Goal: Information Seeking & Learning: Compare options

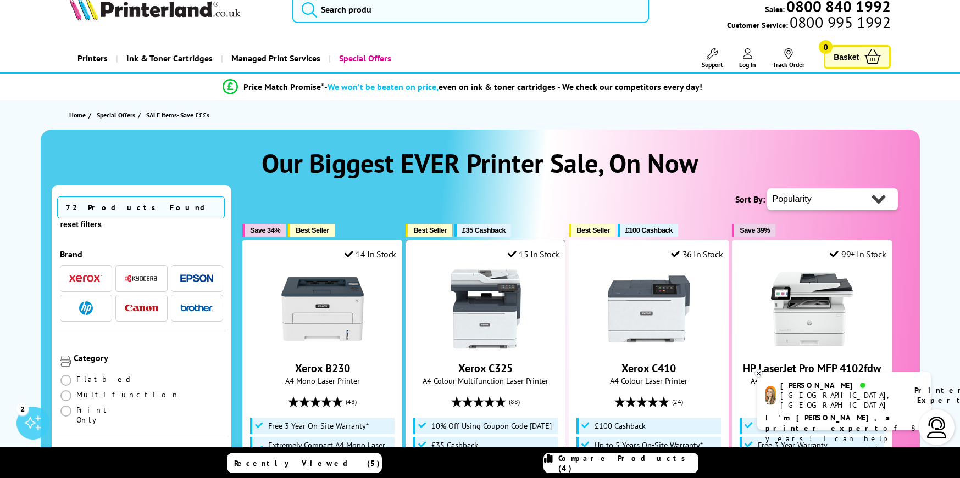
scroll to position [25, 0]
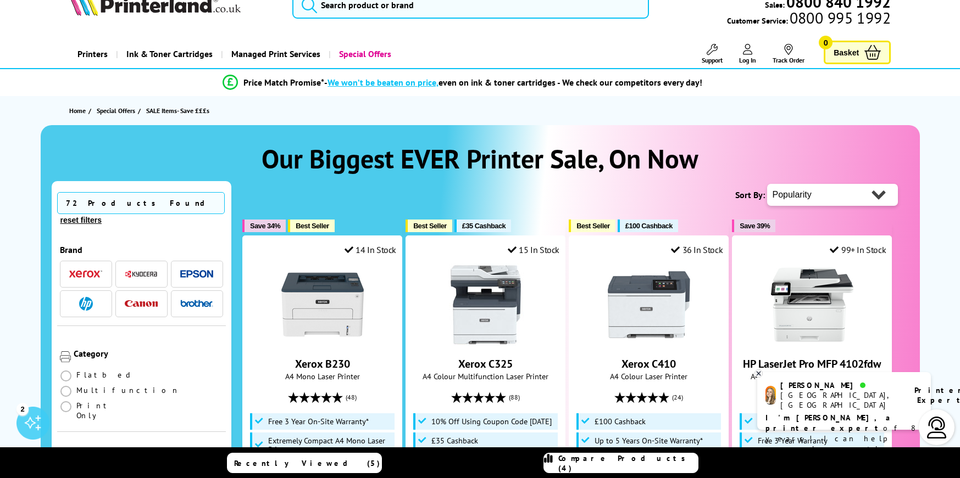
click at [758, 372] on icon at bounding box center [758, 374] width 7 height 8
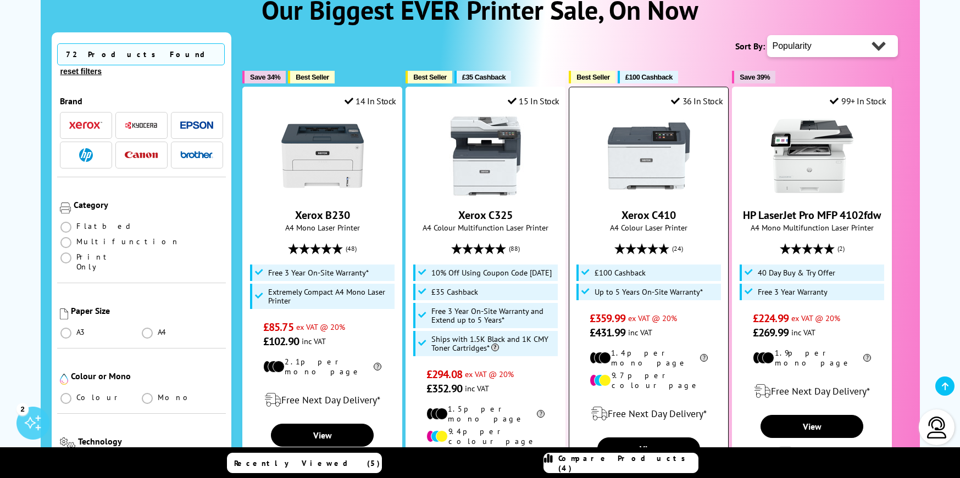
scroll to position [187, 0]
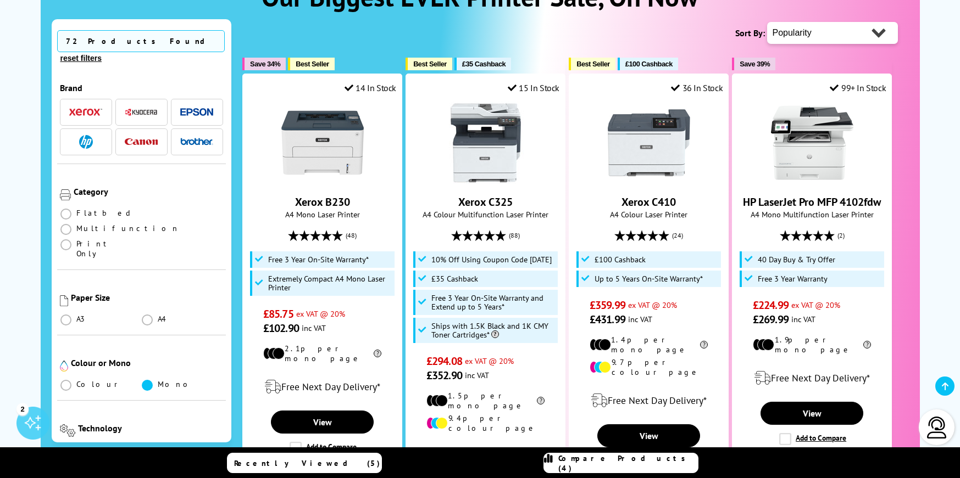
click at [151, 380] on span at bounding box center [147, 385] width 11 height 11
click at [158, 381] on input "radio" at bounding box center [158, 381] width 0 height 0
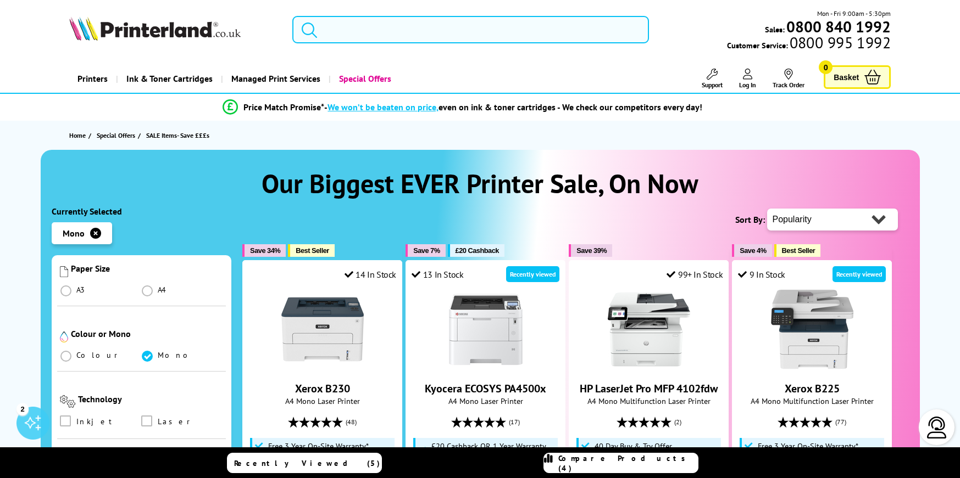
scroll to position [287, 0]
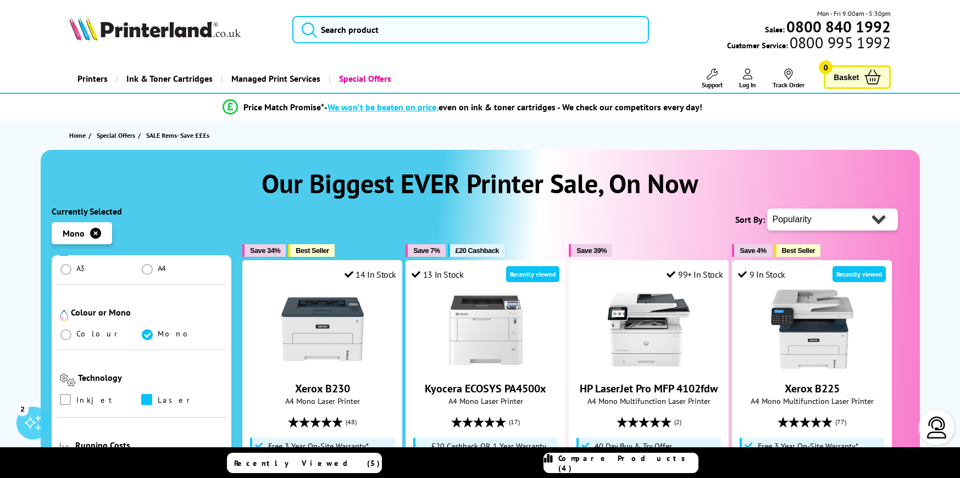
click at [145, 394] on span at bounding box center [146, 399] width 11 height 11
click at [157, 396] on input "checkbox" at bounding box center [157, 396] width 0 height 0
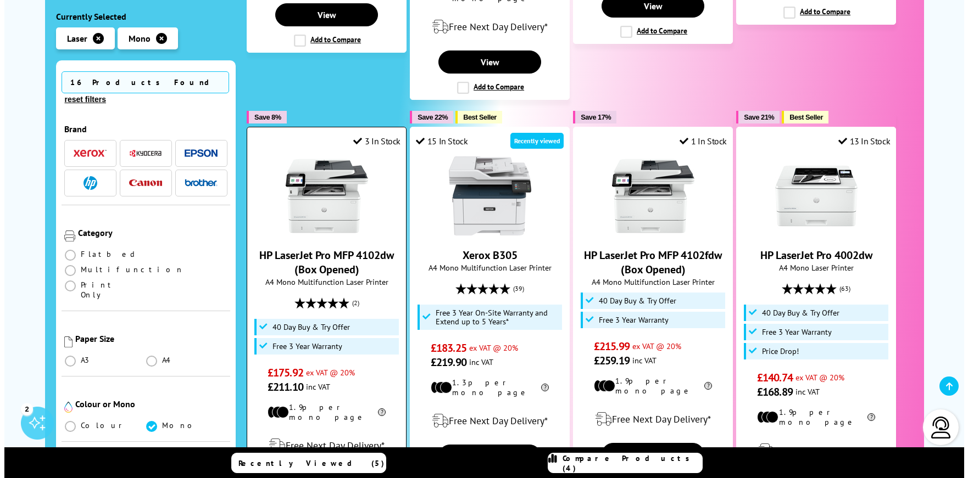
scroll to position [597, 0]
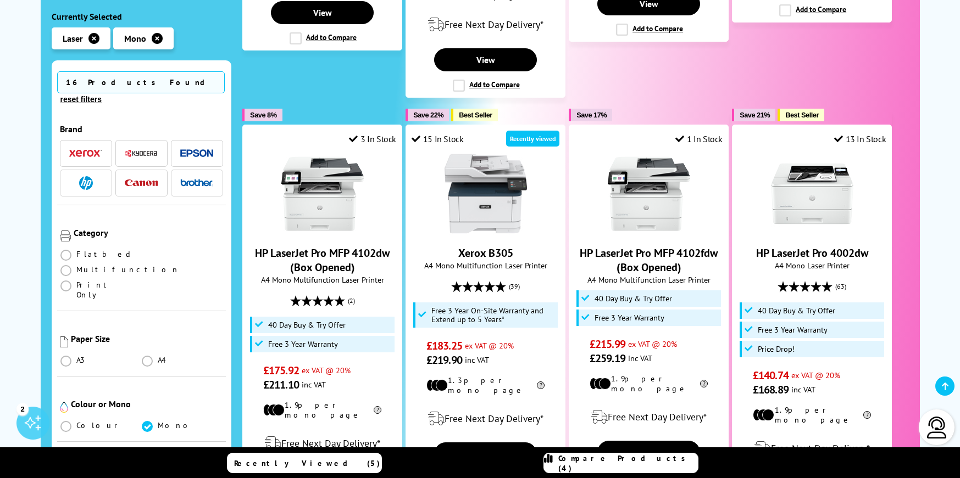
click at [625, 462] on span "Compare Products (4)" at bounding box center [628, 464] width 140 height 20
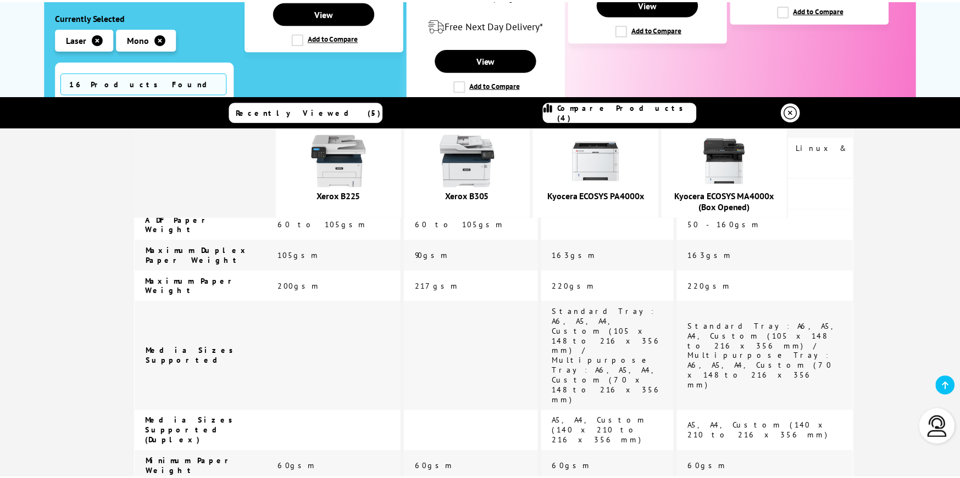
scroll to position [2335, 0]
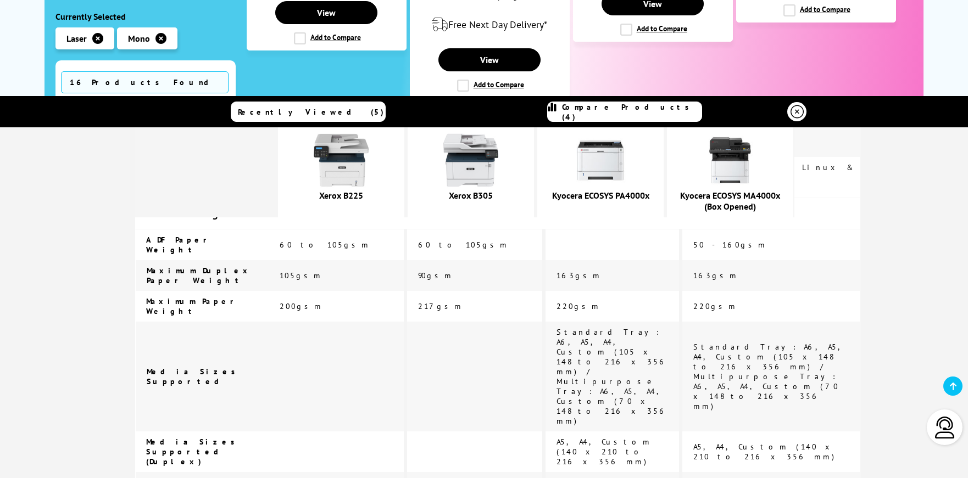
click at [790, 108] on icon at bounding box center [796, 111] width 13 height 13
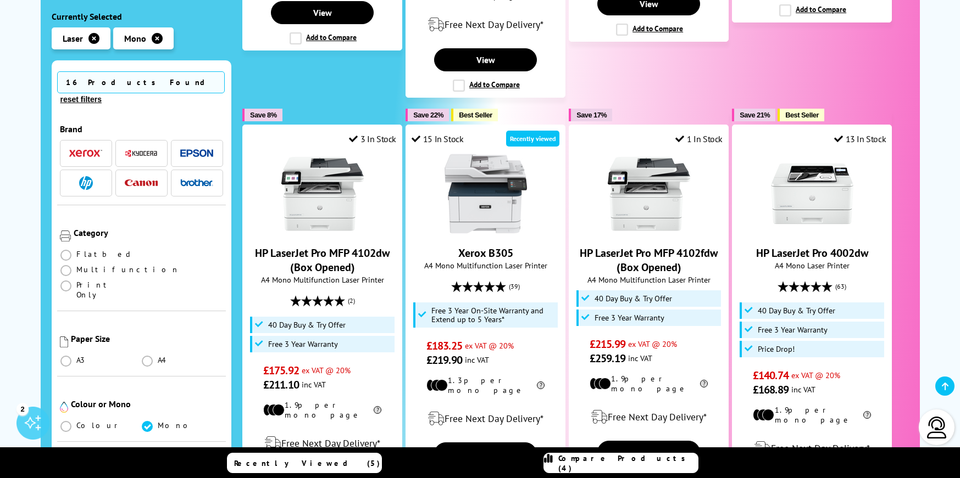
click at [638, 458] on span "Compare Products (4)" at bounding box center [628, 464] width 140 height 20
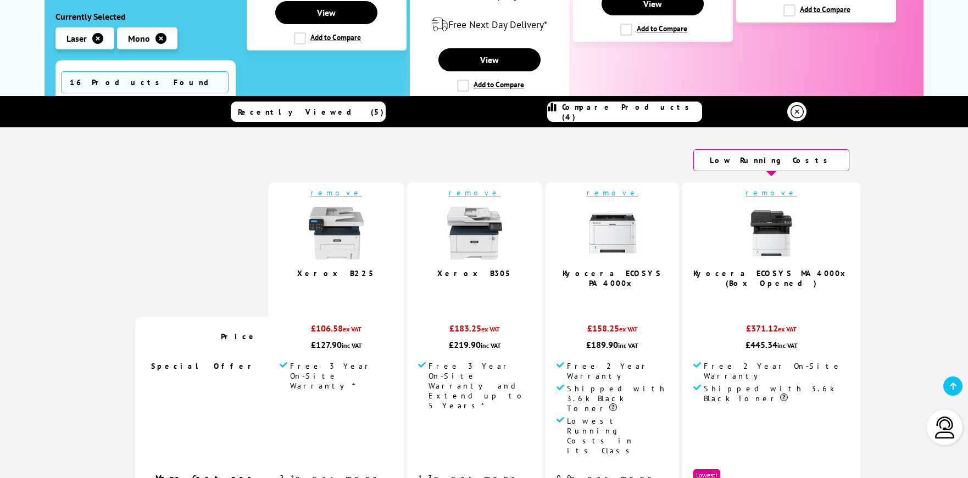
click at [351, 193] on link "remove" at bounding box center [336, 193] width 52 height 10
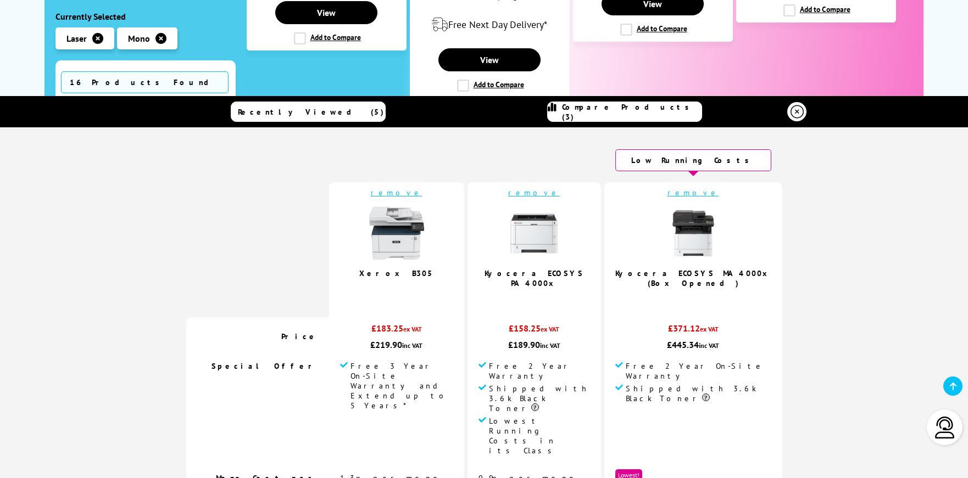
click at [680, 192] on link "remove" at bounding box center [693, 193] width 52 height 10
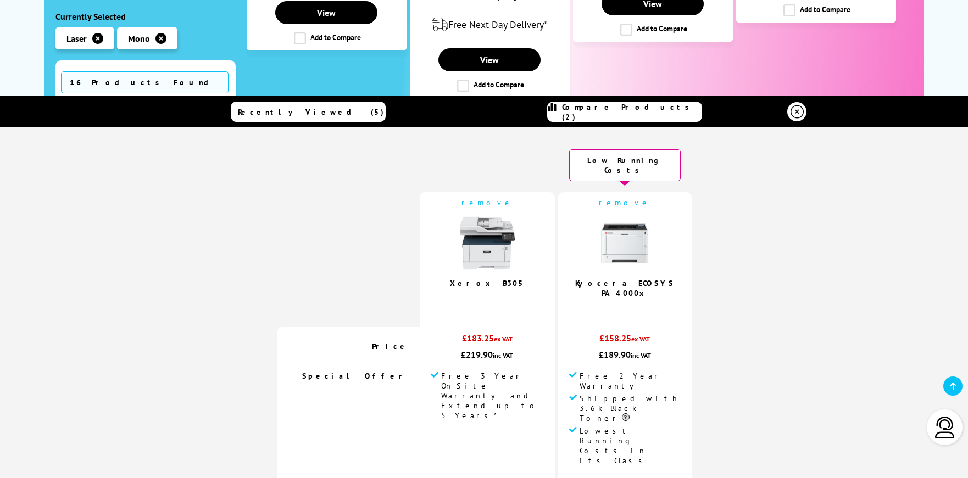
click at [793, 109] on icon at bounding box center [796, 111] width 13 height 13
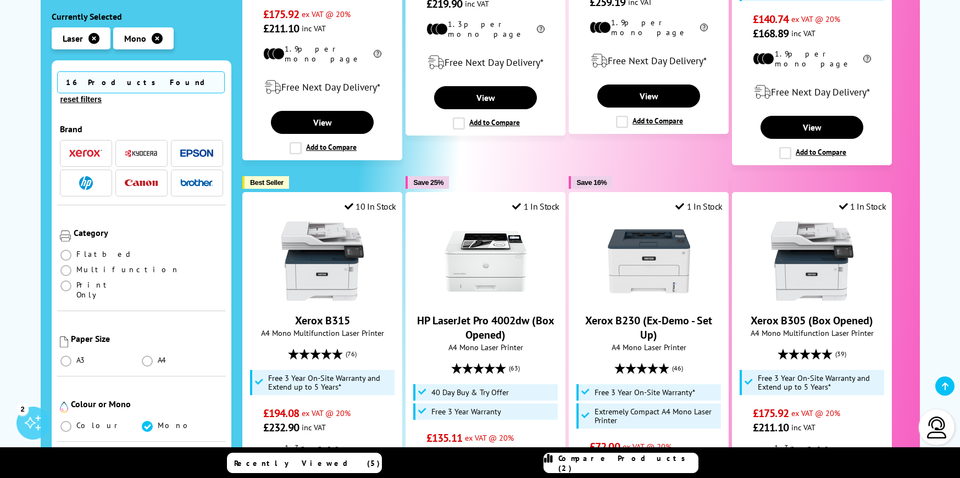
scroll to position [971, 0]
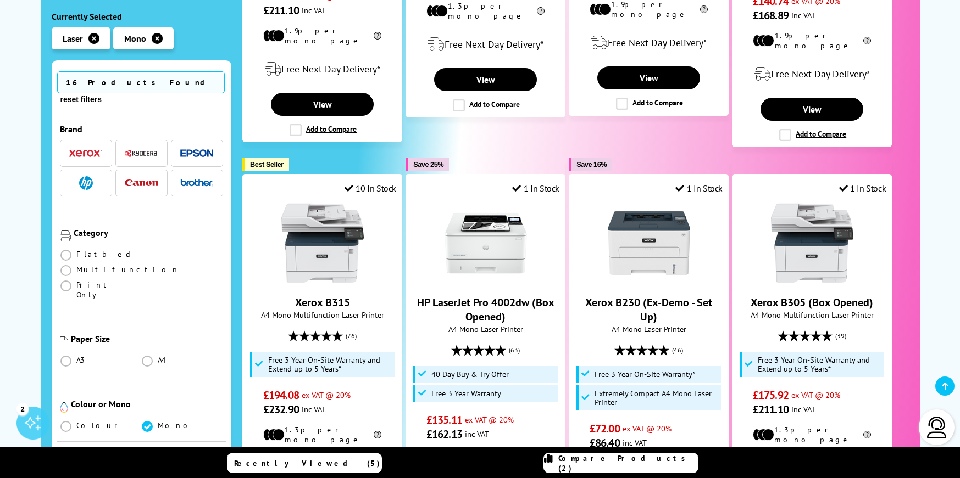
click at [99, 150] on img "button" at bounding box center [85, 154] width 33 height 8
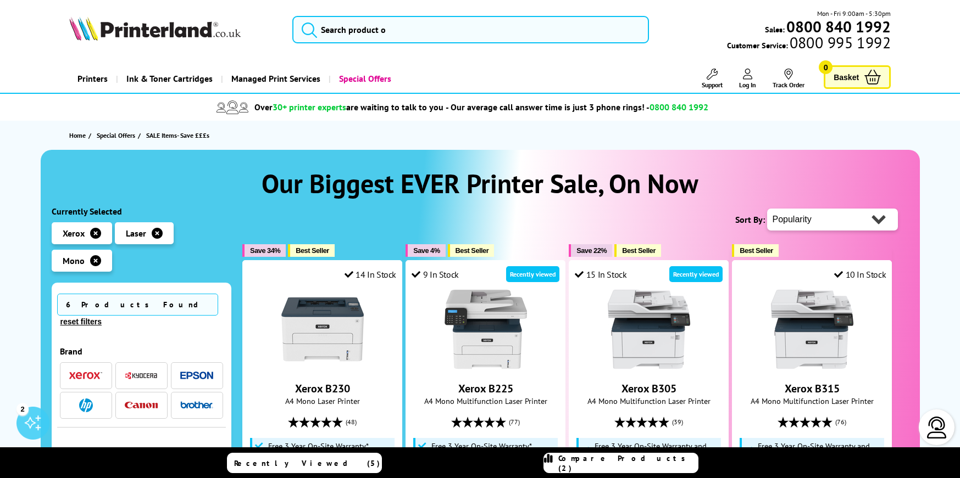
click at [145, 372] on img "button" at bounding box center [141, 376] width 33 height 8
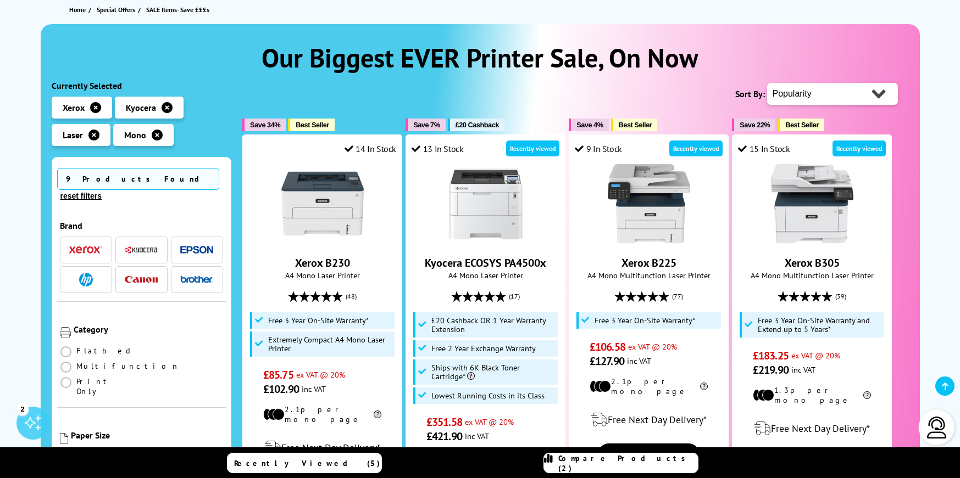
scroll to position [127, 0]
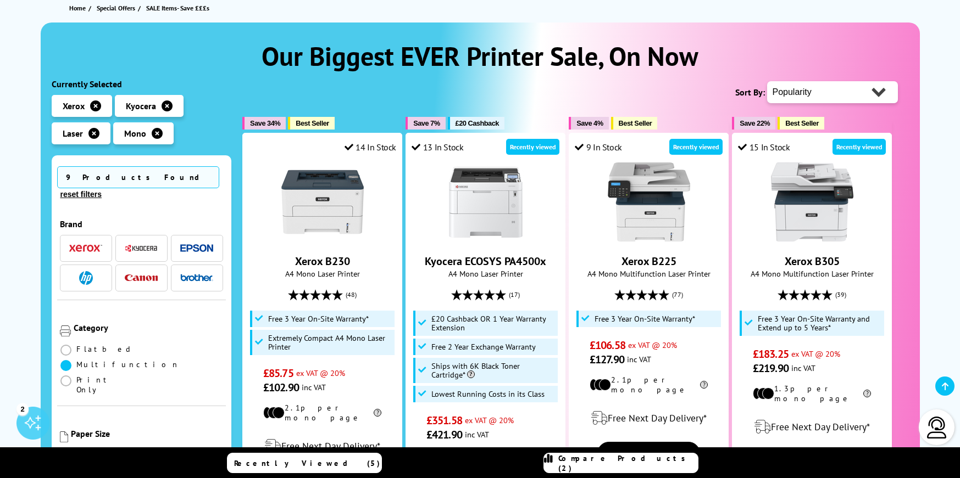
click at [71, 360] on span at bounding box center [65, 365] width 11 height 11
click at [76, 361] on input "radio" at bounding box center [76, 361] width 0 height 0
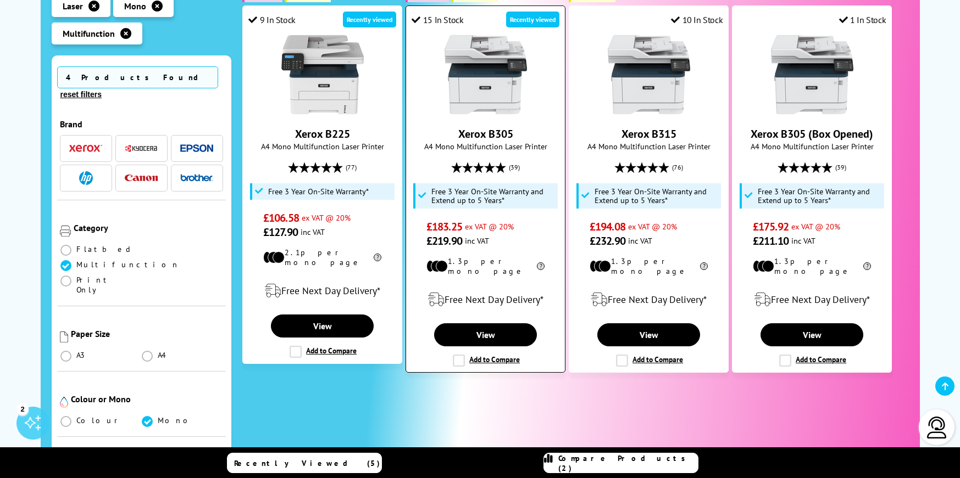
scroll to position [257, 0]
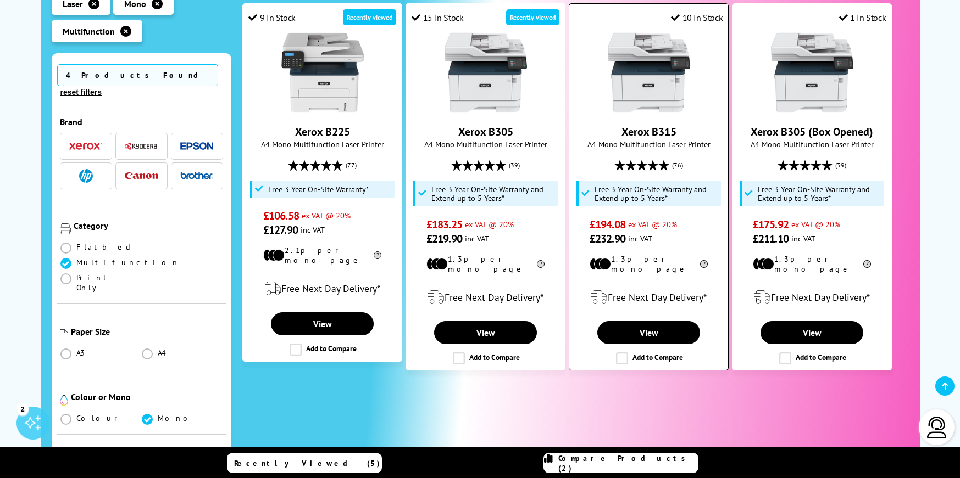
click at [627, 353] on label "Add to Compare" at bounding box center [649, 359] width 67 height 12
click at [0, 0] on input "Add to Compare" at bounding box center [0, 0] width 0 height 0
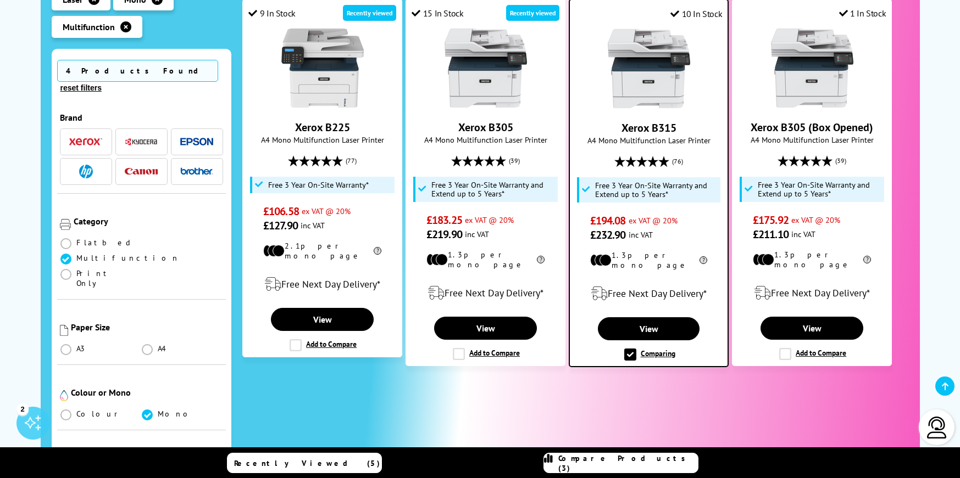
scroll to position [261, 0]
click at [152, 136] on span "button" at bounding box center [141, 143] width 33 height 14
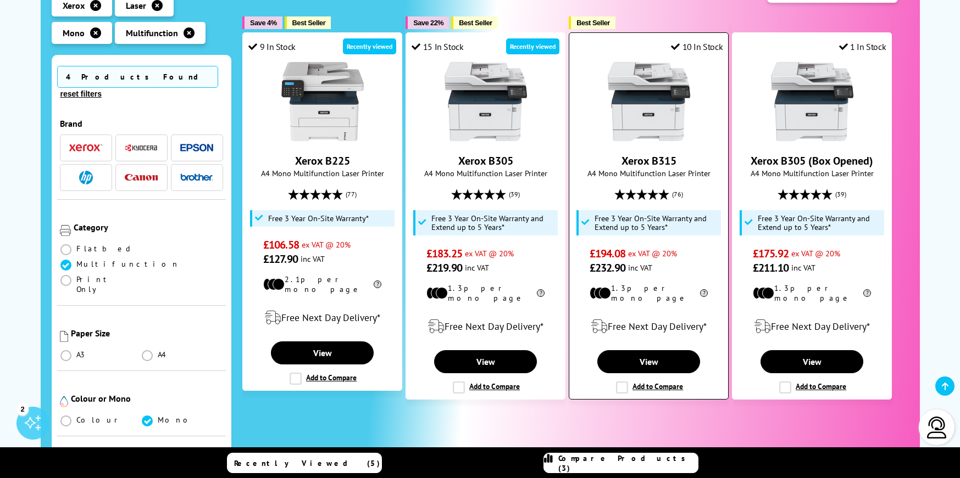
scroll to position [226, 0]
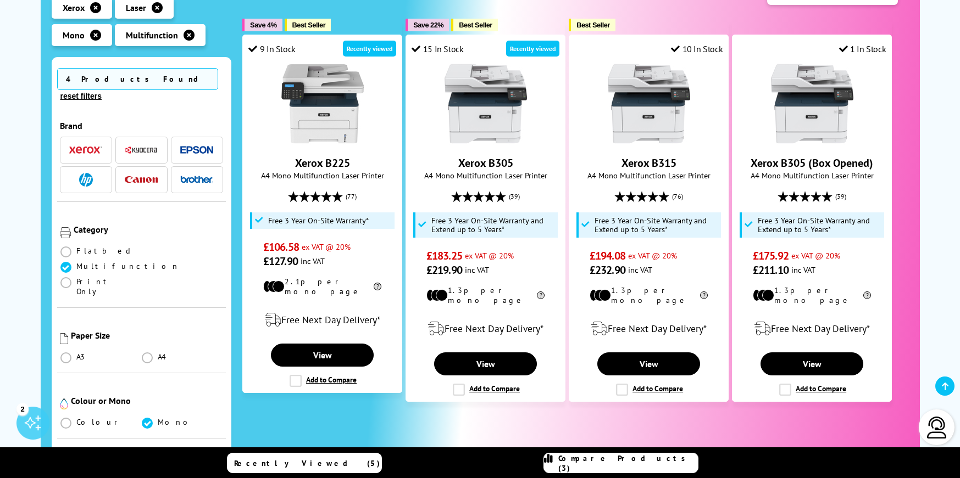
click at [71, 262] on span at bounding box center [65, 267] width 11 height 11
click at [76, 263] on input "radio" at bounding box center [76, 263] width 0 height 0
click at [71, 262] on span at bounding box center [65, 267] width 11 height 11
click at [76, 263] on input "radio" at bounding box center [76, 263] width 0 height 0
click at [147, 353] on span at bounding box center [147, 358] width 11 height 11
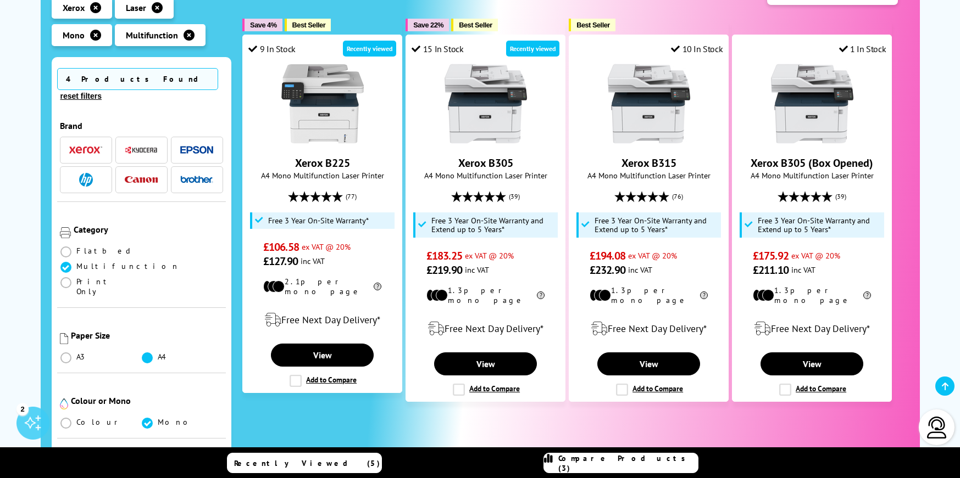
click at [158, 354] on input "radio" at bounding box center [158, 354] width 0 height 0
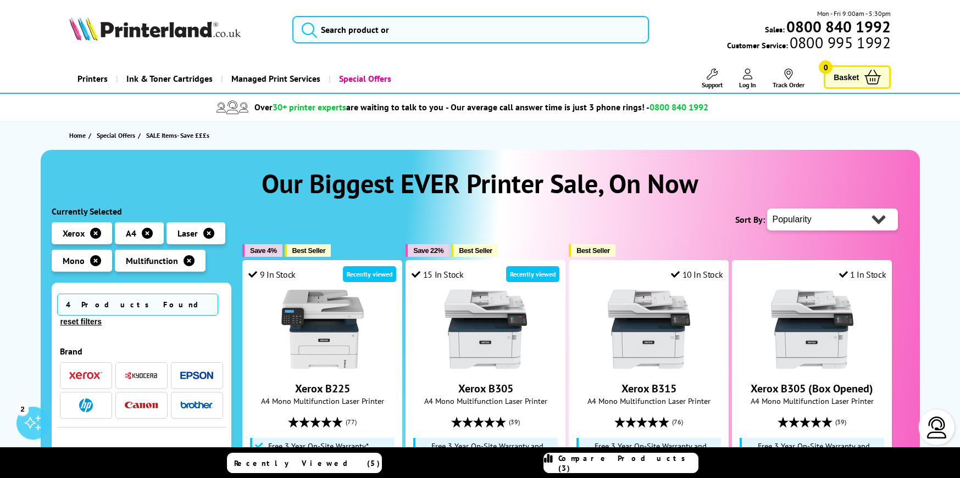
click at [96, 230] on icon "button" at bounding box center [95, 233] width 11 height 11
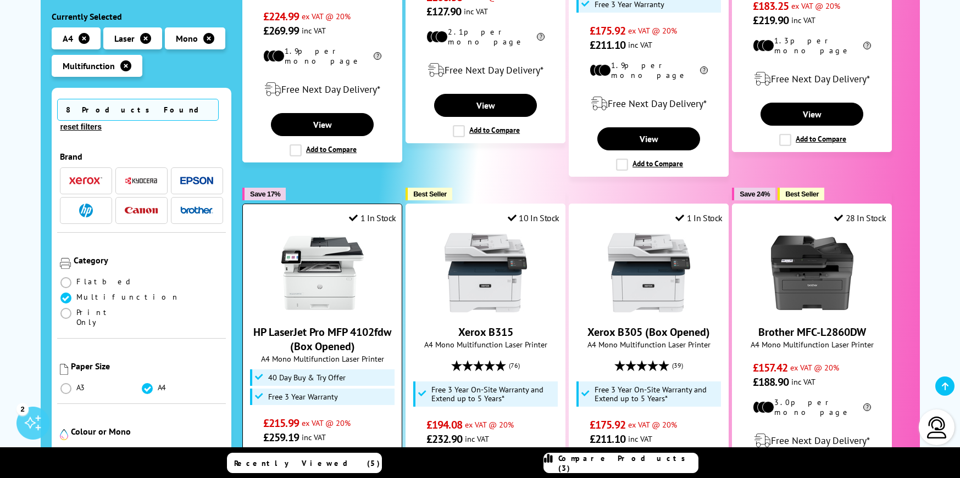
scroll to position [480, 0]
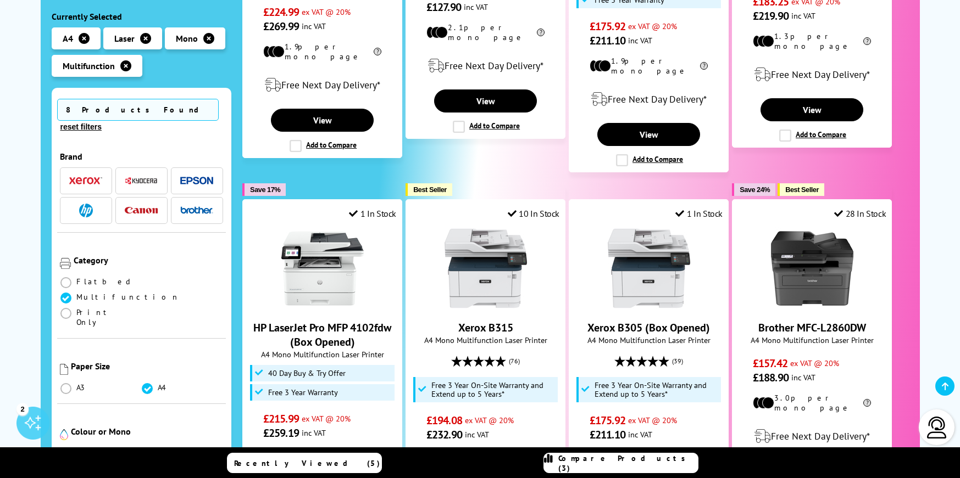
click at [152, 177] on img "button" at bounding box center [141, 181] width 33 height 8
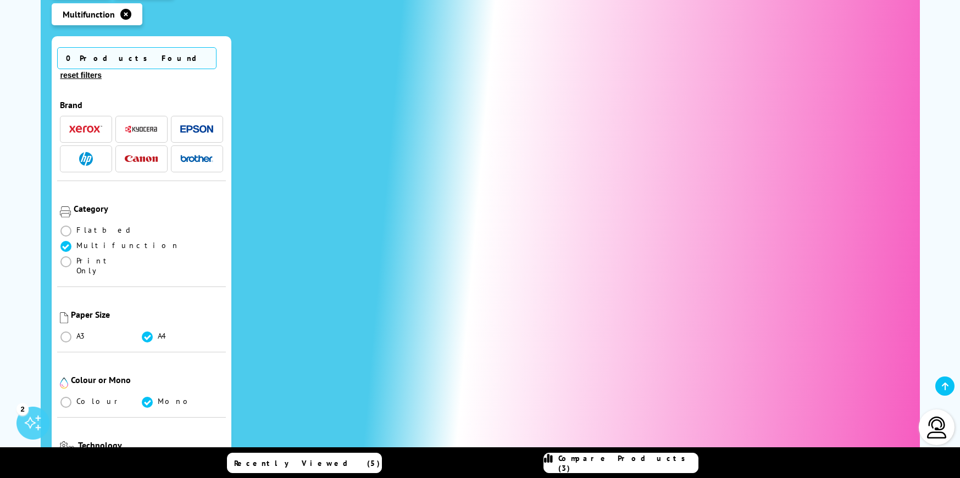
scroll to position [180, 0]
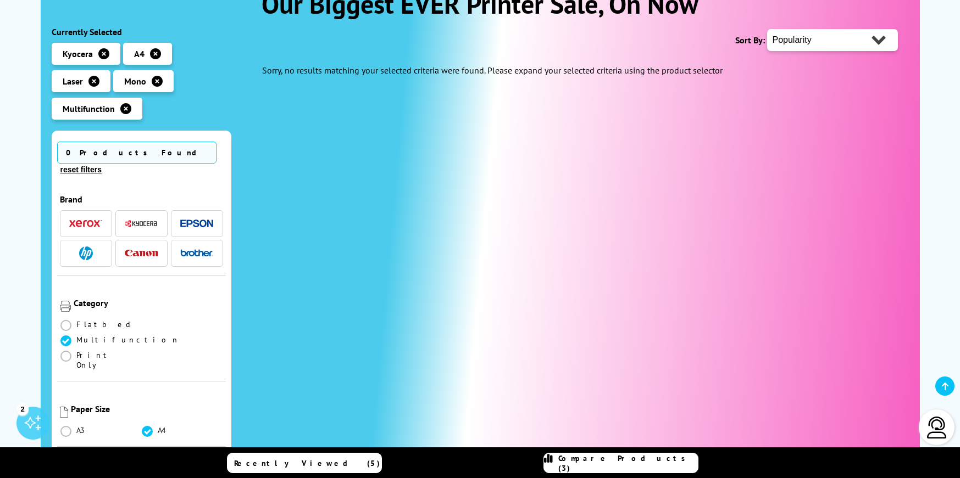
click at [71, 336] on span at bounding box center [65, 341] width 11 height 11
click at [76, 337] on input "radio" at bounding box center [76, 337] width 0 height 0
click at [105, 165] on button "reset filters" at bounding box center [81, 170] width 48 height 10
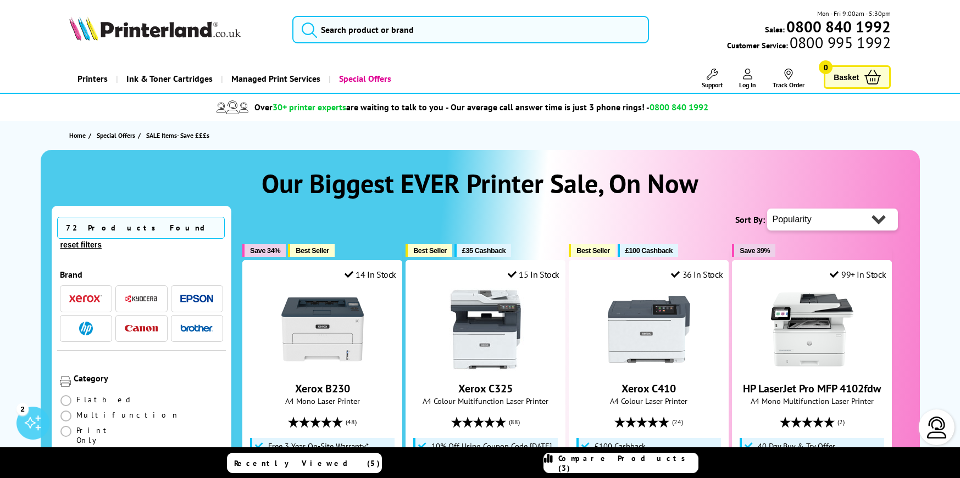
click at [147, 295] on img "button" at bounding box center [141, 299] width 33 height 8
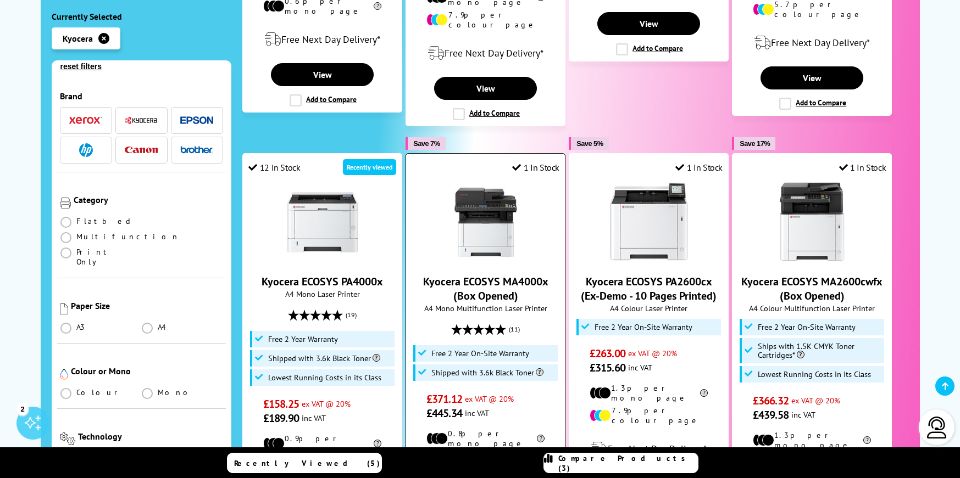
scroll to position [562, 0]
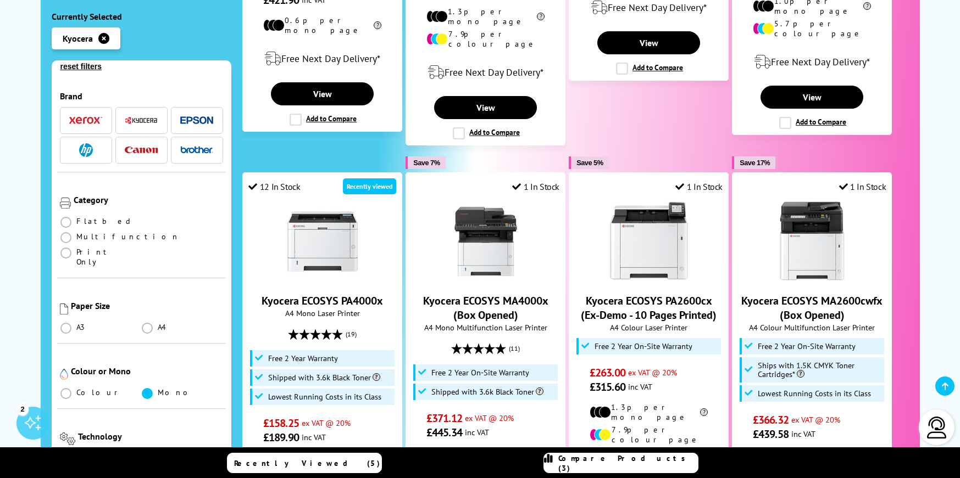
click at [148, 388] on span at bounding box center [147, 393] width 11 height 11
click at [158, 389] on input "radio" at bounding box center [158, 389] width 0 height 0
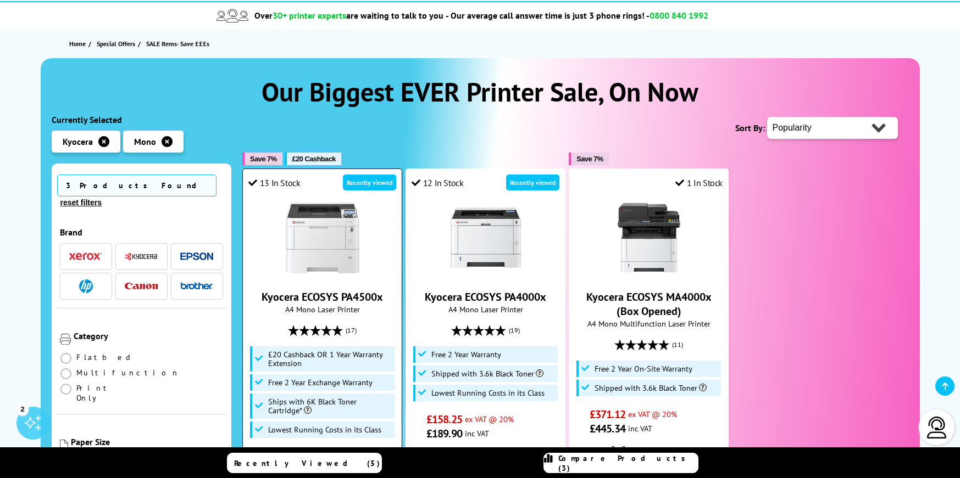
scroll to position [96, 0]
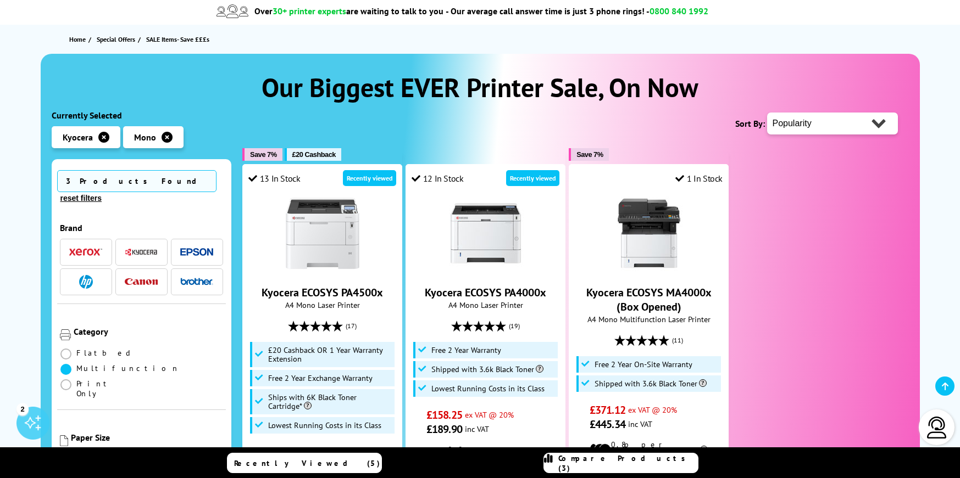
click at [71, 364] on span at bounding box center [65, 369] width 11 height 11
click at [76, 365] on input "radio" at bounding box center [76, 365] width 0 height 0
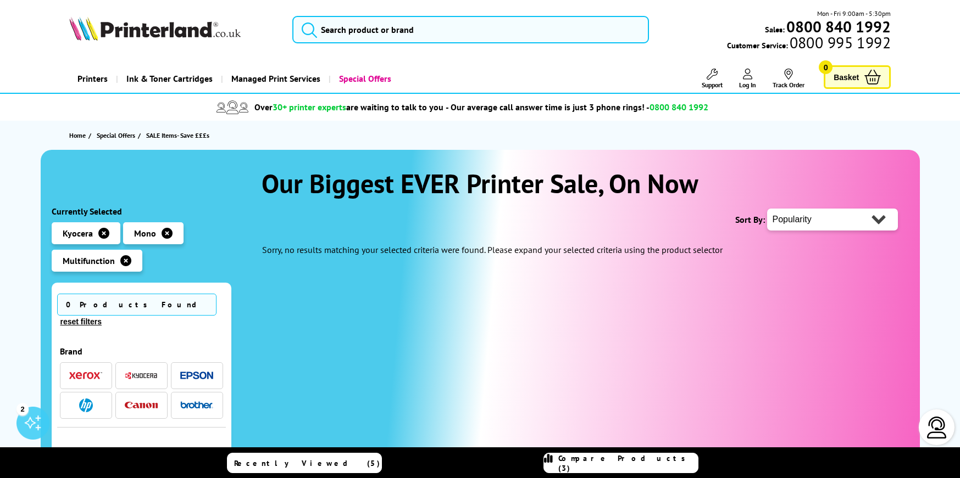
click at [121, 258] on icon "button" at bounding box center [125, 260] width 11 height 11
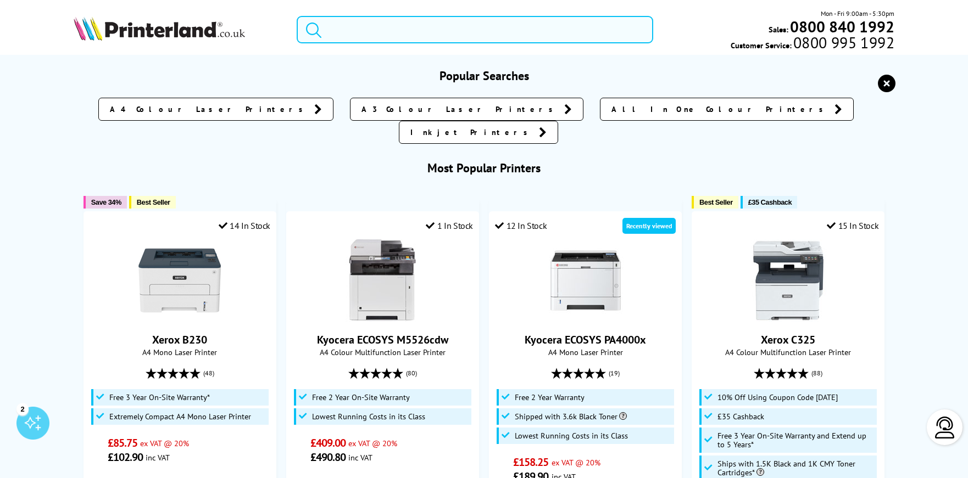
click at [364, 36] on input "search" at bounding box center [475, 29] width 356 height 27
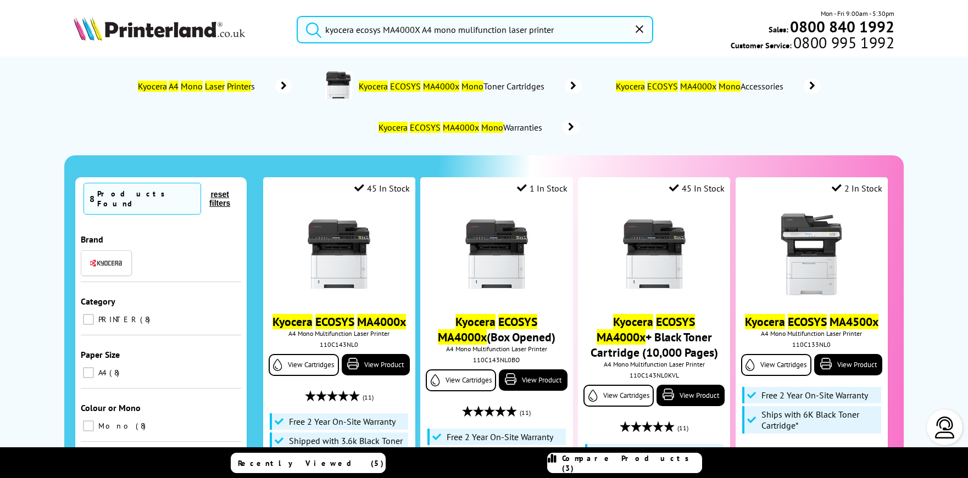
type input "kyocera ecosys MA4000X A4 mono mulifunction laser printer"
click at [297, 16] on button "submit" at bounding box center [310, 28] width 27 height 24
click at [581, 35] on input "kyocera ecosys MA4000X A4 mono mulifunction laser printer" at bounding box center [475, 29] width 356 height 27
click at [297, 16] on button "submit" at bounding box center [310, 28] width 27 height 24
click at [315, 33] on icon "submit" at bounding box center [313, 30] width 15 height 15
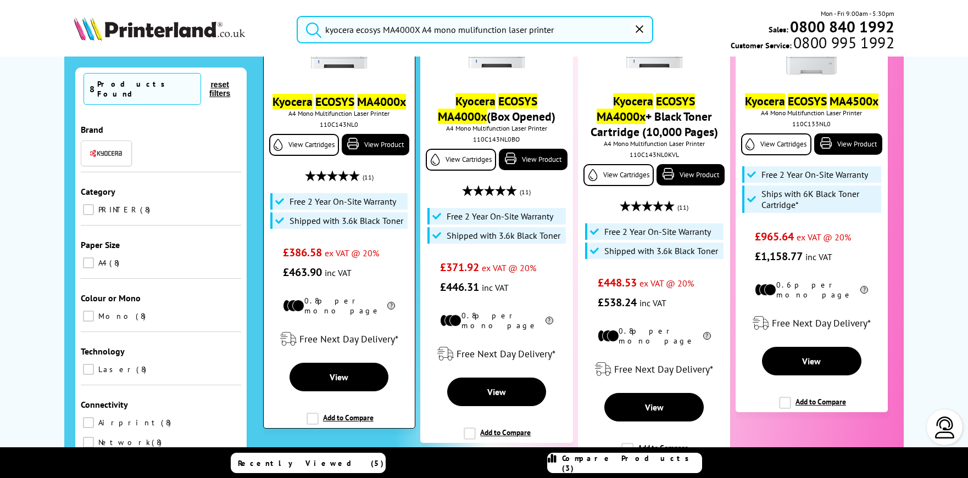
scroll to position [221, 0]
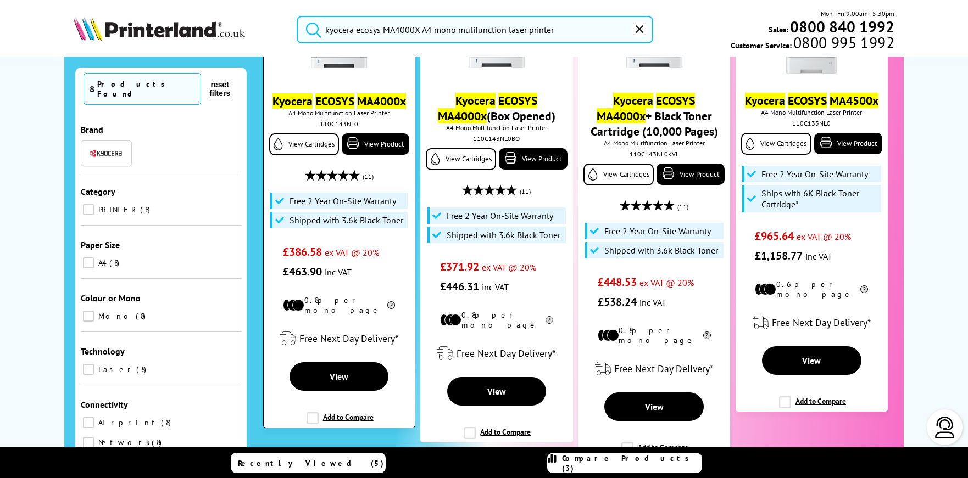
click at [309, 425] on label "Add to Compare" at bounding box center [340, 423] width 67 height 21
click at [0, 0] on input "Add to Compare" at bounding box center [0, 0] width 0 height 0
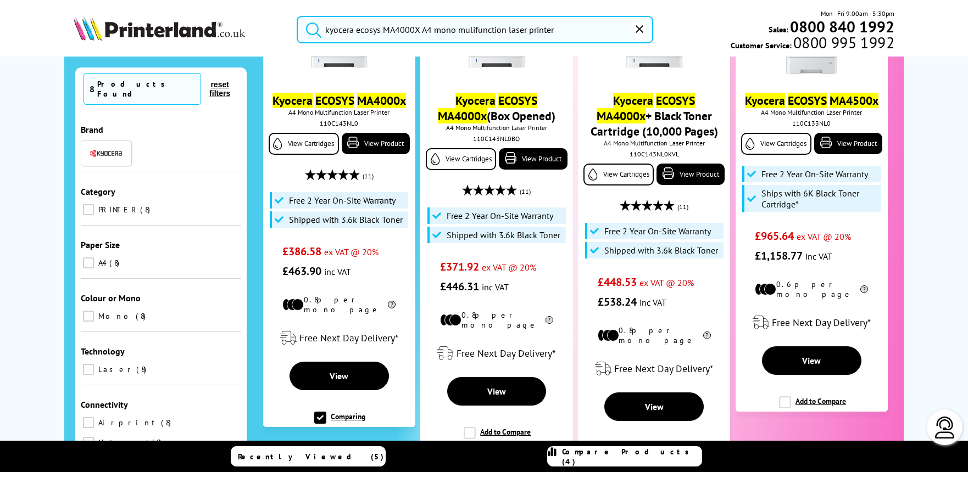
scroll to position [221, 0]
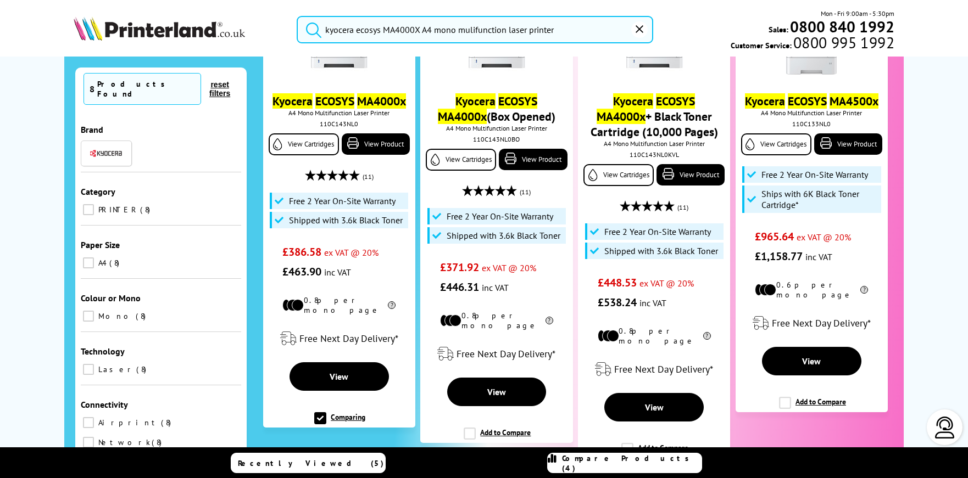
click at [608, 463] on span "Compare Products (4)" at bounding box center [632, 464] width 140 height 20
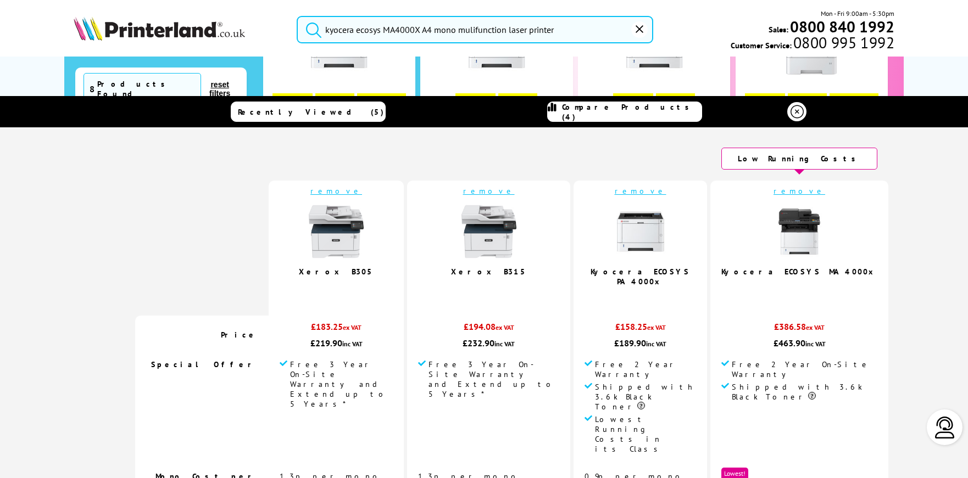
scroll to position [2, 0]
click at [617, 191] on link "remove" at bounding box center [641, 191] width 52 height 10
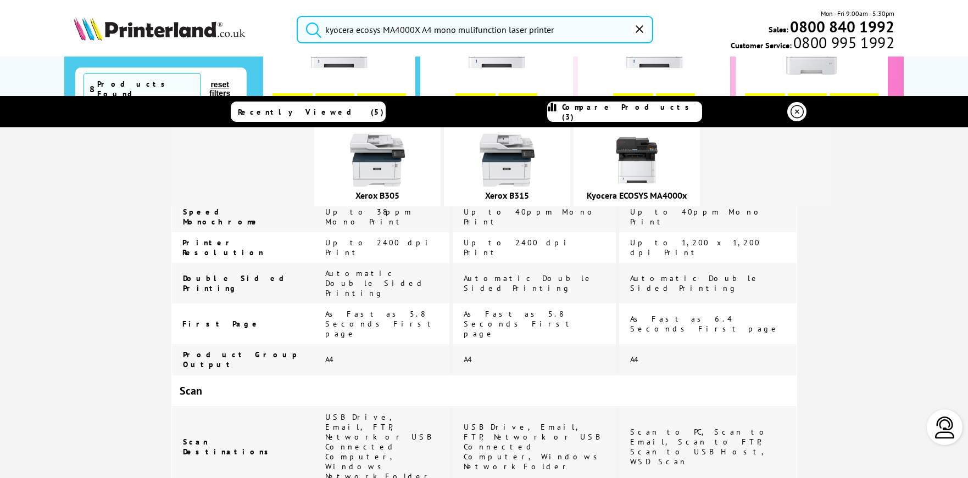
scroll to position [0, 0]
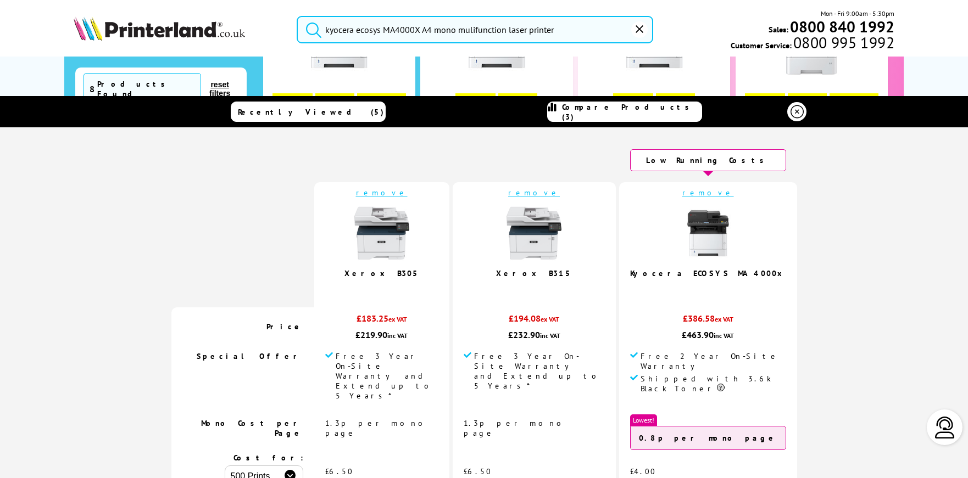
click at [409, 229] on img at bounding box center [381, 233] width 55 height 55
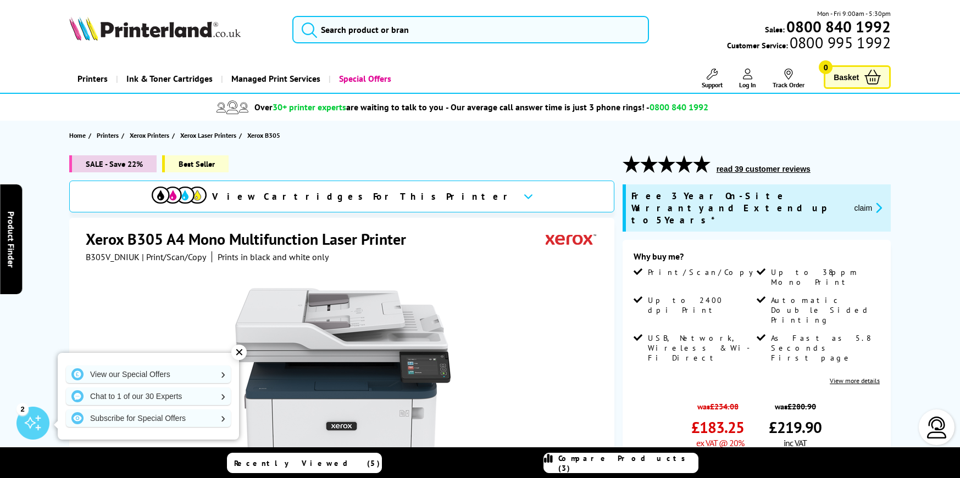
click at [755, 167] on button "read 39 customer reviews" at bounding box center [763, 169] width 101 height 10
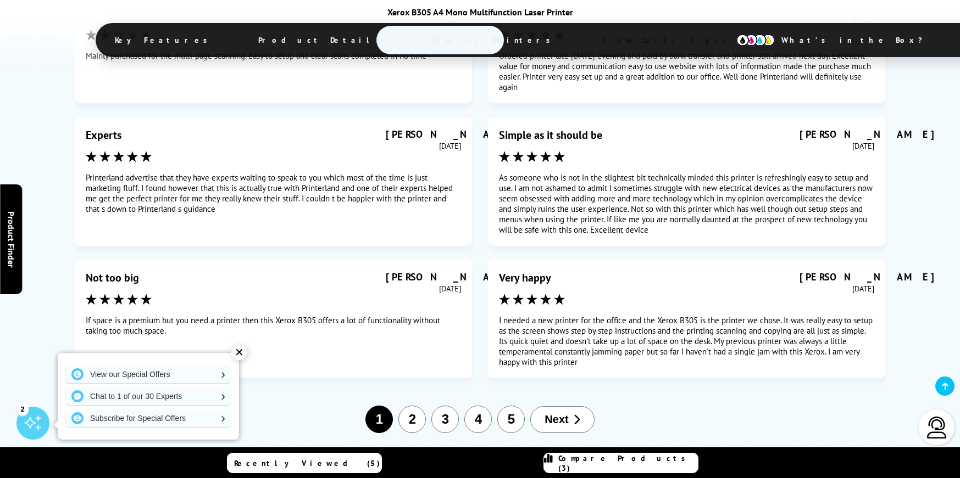
scroll to position [5779, 0]
click at [412, 405] on button "2" at bounding box center [411, 418] width 27 height 27
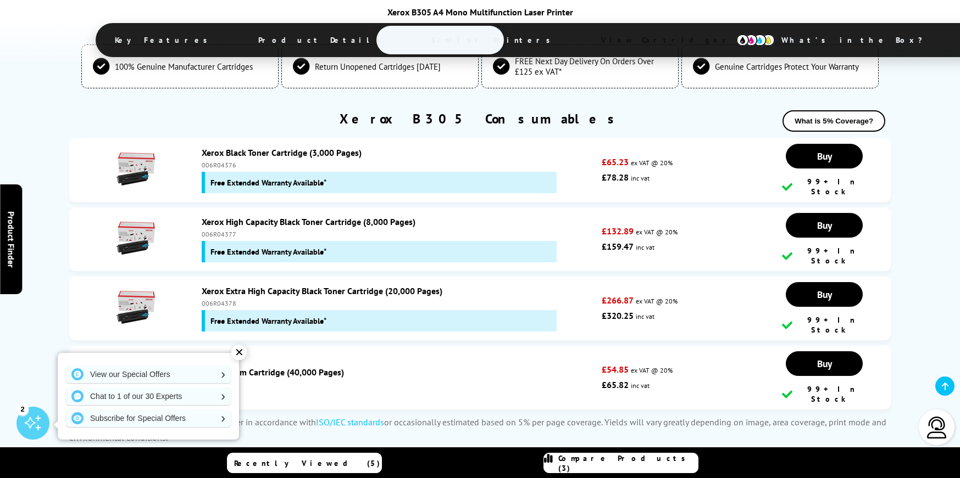
scroll to position [3818, 0]
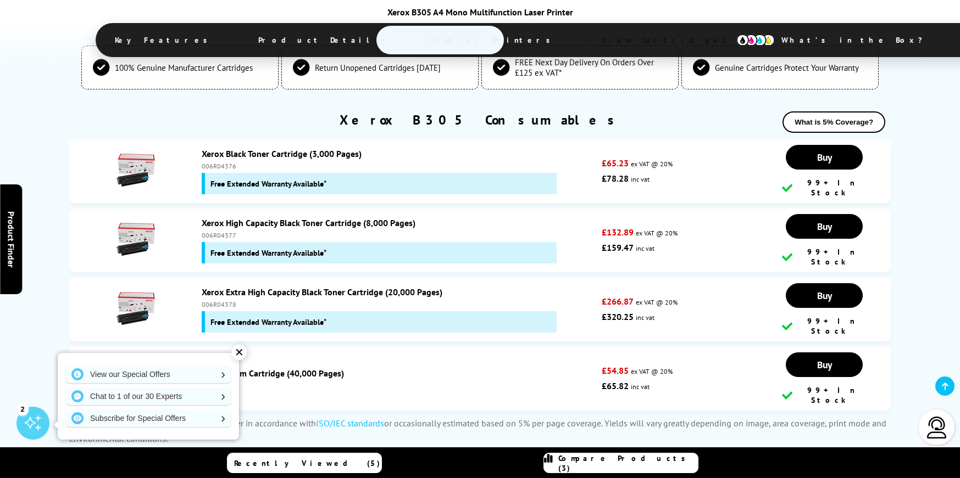
click at [271, 368] on link "Xerox Drum Cartridge (40,000 Pages)" at bounding box center [273, 373] width 142 height 11
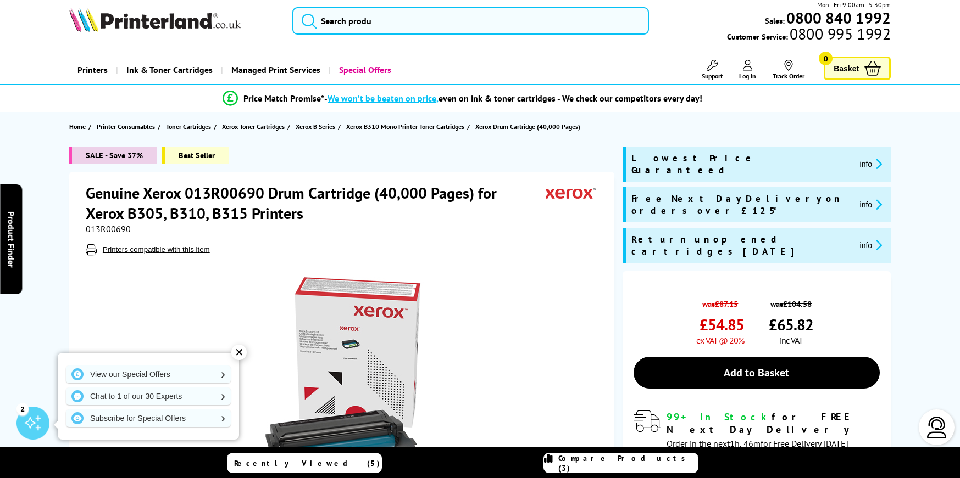
scroll to position [8, 0]
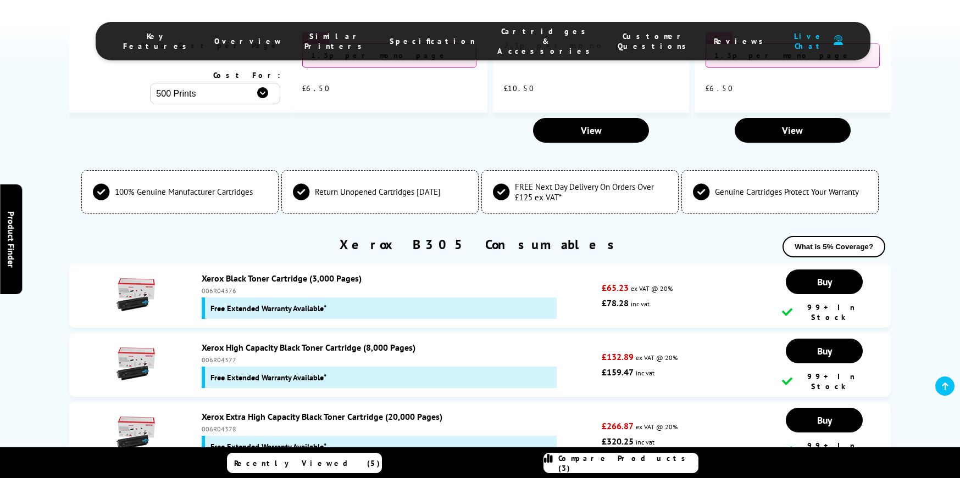
scroll to position [3820, 0]
